Goal: Communication & Community: Connect with others

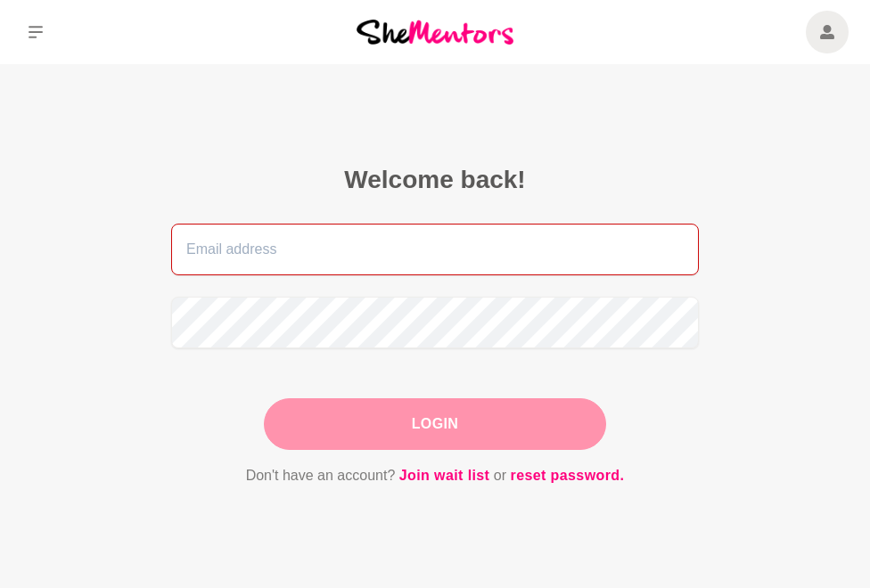
type input "[PERSON_NAME][EMAIL_ADDRESS][DOMAIN_NAME]"
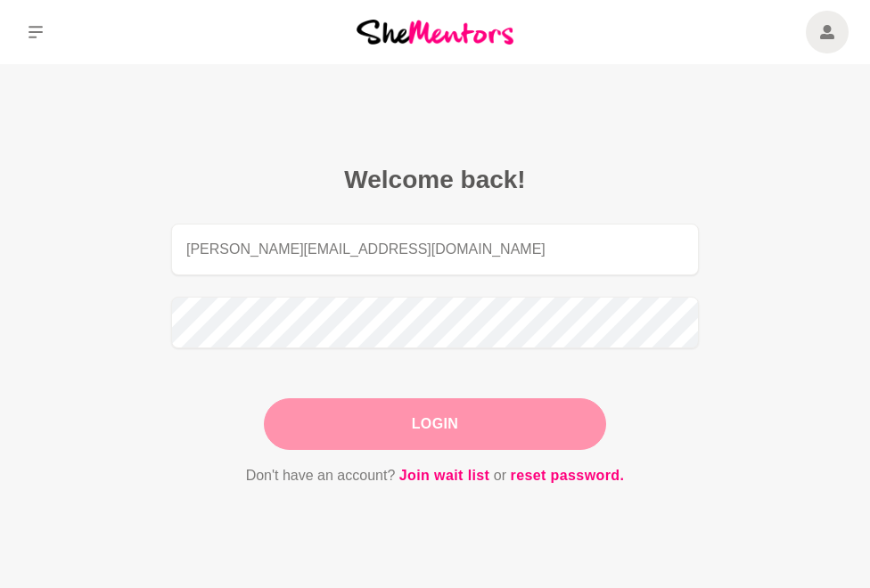
click at [441, 424] on div "Login" at bounding box center [435, 425] width 342 height 52
click at [441, 424] on button "Login" at bounding box center [435, 425] width 342 height 52
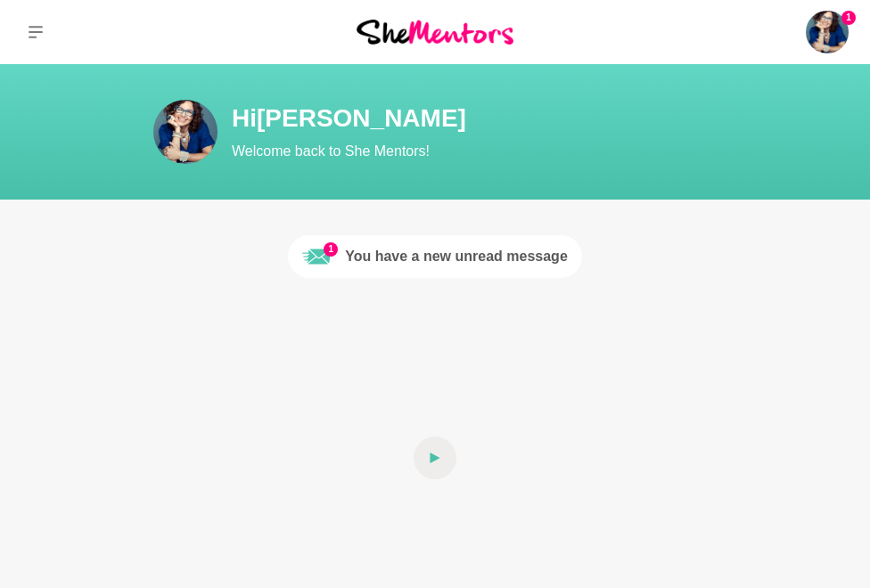
click at [479, 251] on div "You have a new unread message" at bounding box center [456, 256] width 223 height 21
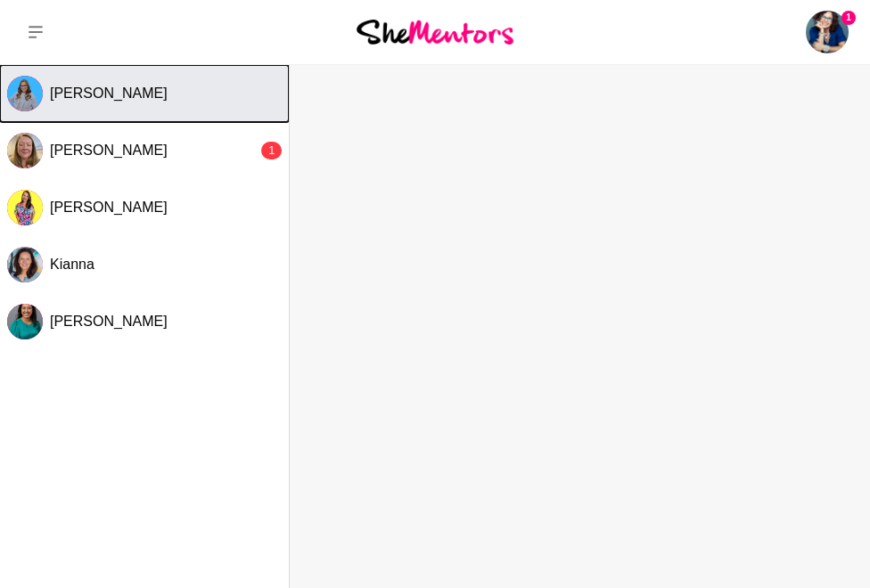
click at [114, 92] on span "[PERSON_NAME]" at bounding box center [109, 93] width 118 height 15
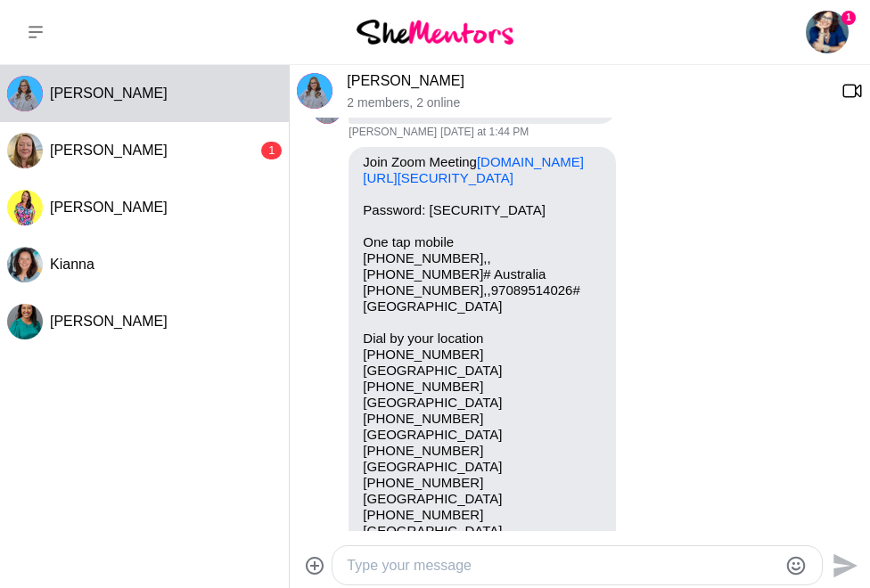
scroll to position [1128, 0]
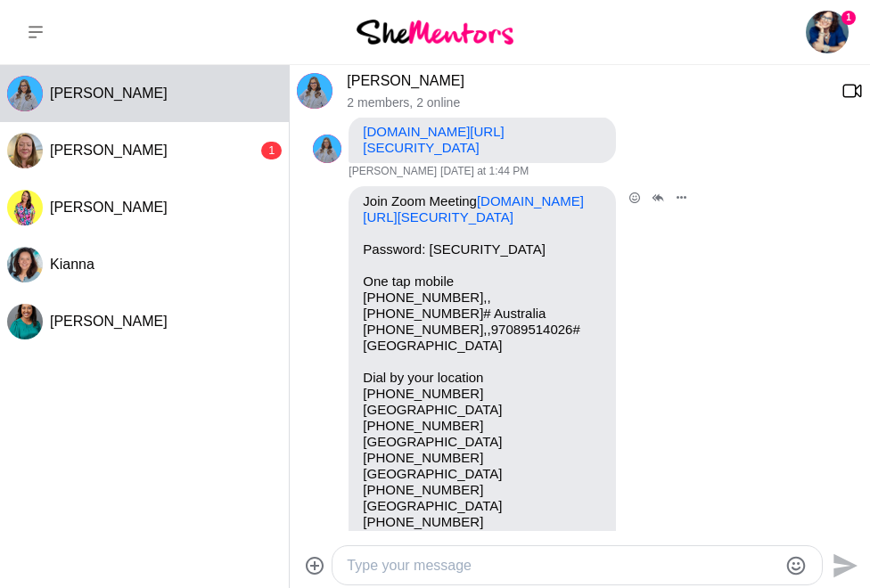
click at [449, 225] on link "[DOMAIN_NAME][URL][SECURITY_DATA]" at bounding box center [473, 208] width 221 height 31
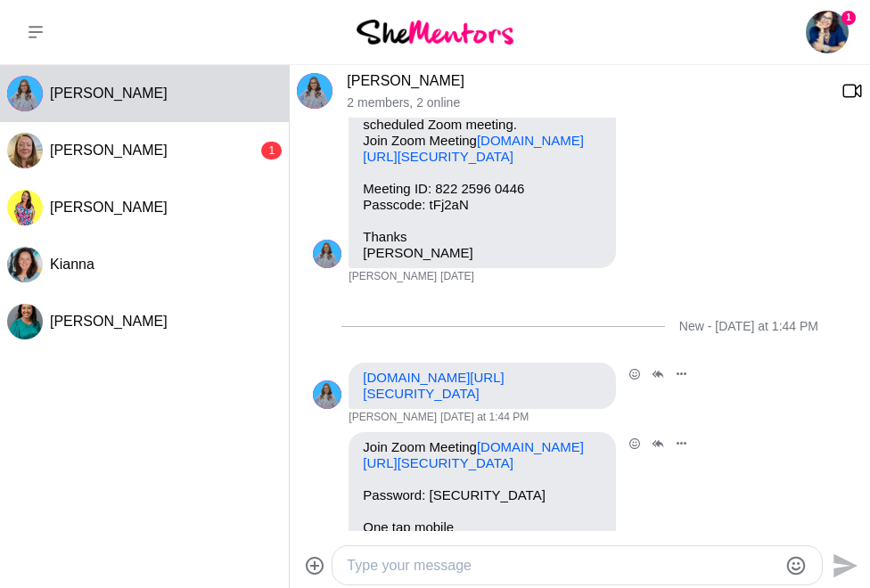
scroll to position [878, 0]
